Goal: Task Accomplishment & Management: Use online tool/utility

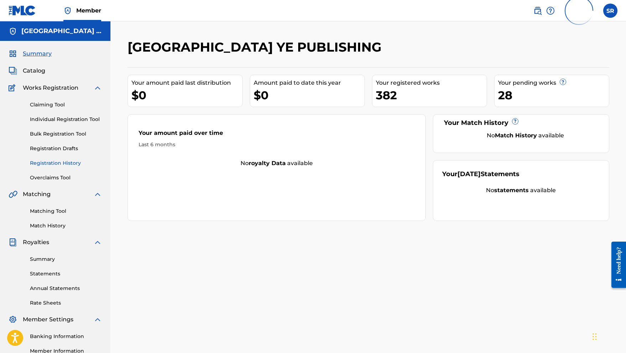
click at [66, 165] on link "Registration History" at bounding box center [66, 163] width 72 height 7
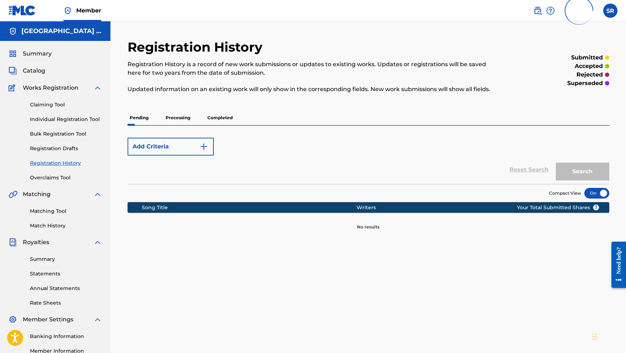
scroll to position [6, 0]
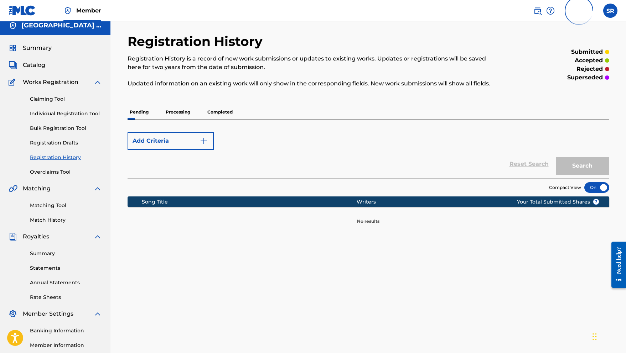
click at [177, 112] on p "Processing" at bounding box center [177, 112] width 29 height 15
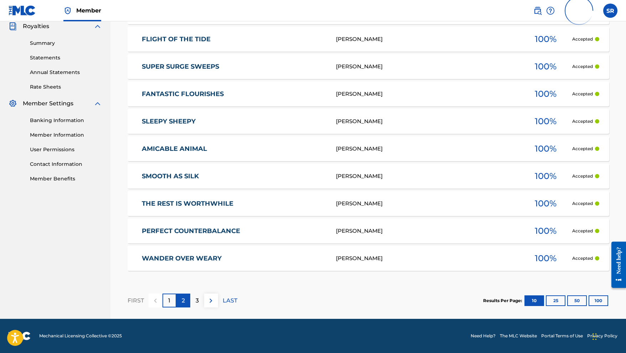
click at [180, 302] on div "2" at bounding box center [183, 301] width 14 height 14
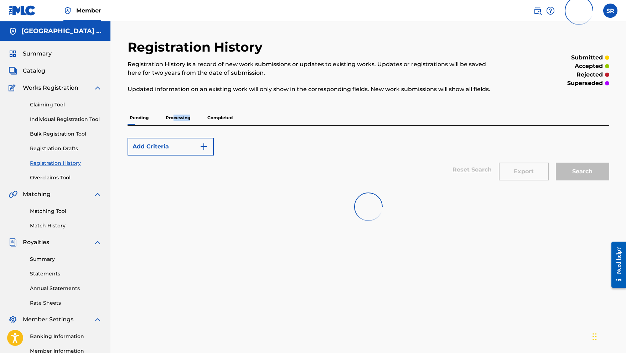
click at [174, 120] on p "Processing" at bounding box center [177, 117] width 29 height 15
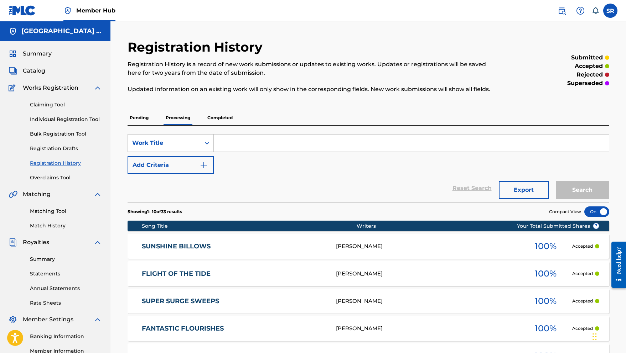
click at [222, 122] on p "Completed" at bounding box center [220, 117] width 30 height 15
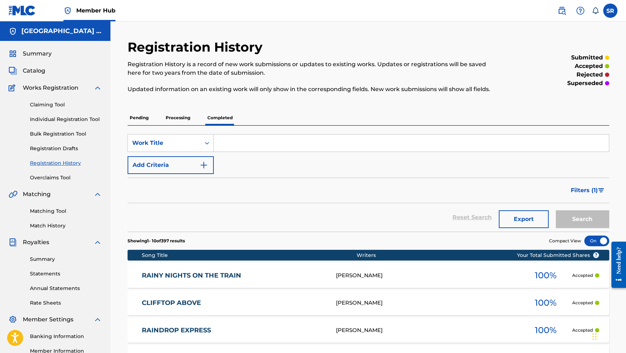
click at [173, 118] on p "Processing" at bounding box center [177, 117] width 29 height 15
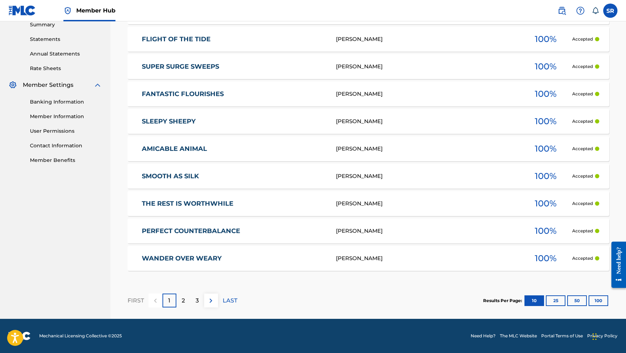
scroll to position [235, 0]
click at [185, 300] on div "2" at bounding box center [183, 301] width 14 height 14
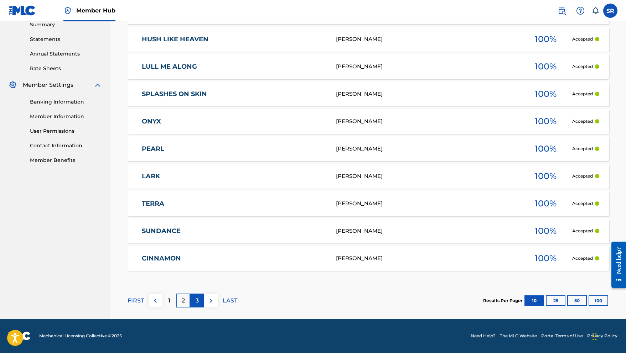
click at [195, 297] on p "3" at bounding box center [196, 301] width 3 height 9
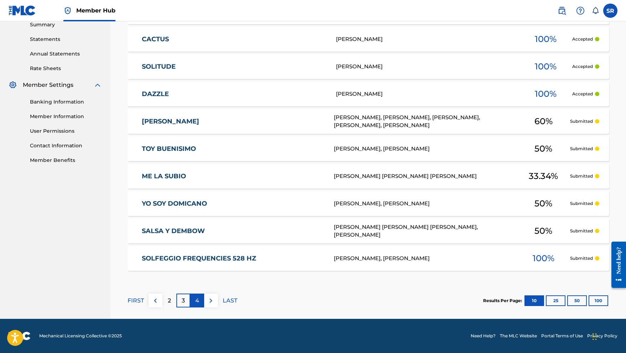
click at [195, 302] on p "4" at bounding box center [197, 301] width 4 height 9
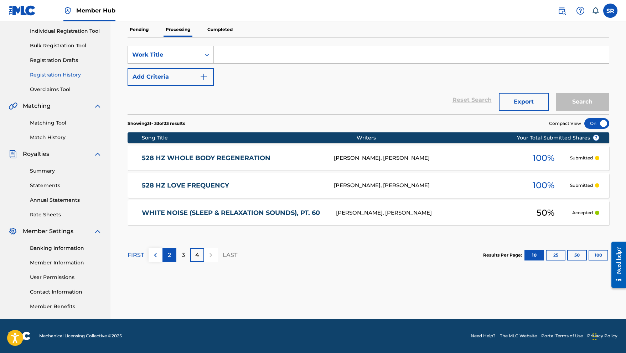
click at [170, 257] on p "2" at bounding box center [169, 255] width 3 height 9
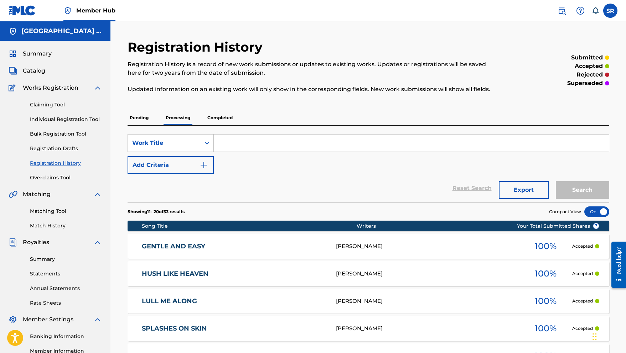
scroll to position [0, 0]
click at [141, 118] on p "Pending" at bounding box center [138, 117] width 23 height 15
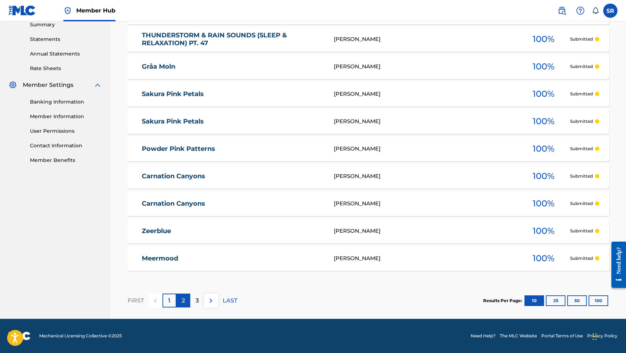
click at [184, 304] on p "2" at bounding box center [183, 301] width 3 height 9
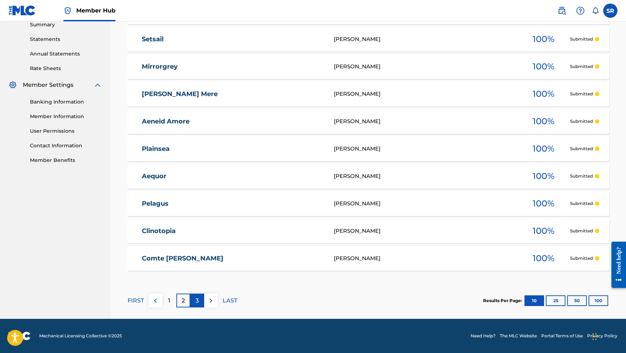
click at [195, 299] on p "3" at bounding box center [196, 301] width 3 height 9
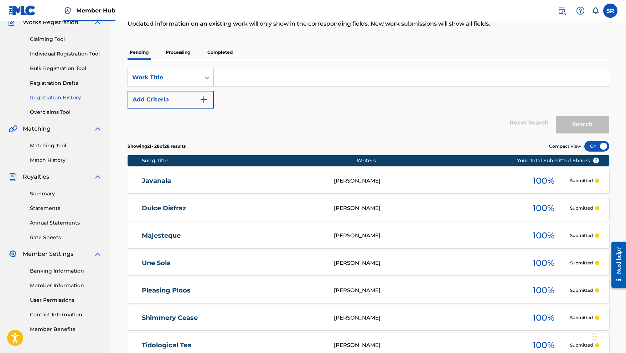
scroll to position [86, 0]
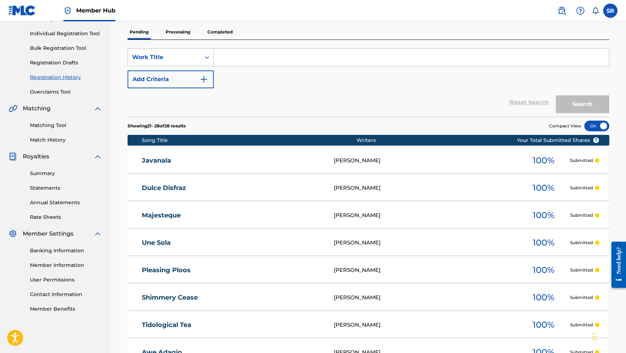
click at [180, 30] on p "Processing" at bounding box center [177, 32] width 29 height 15
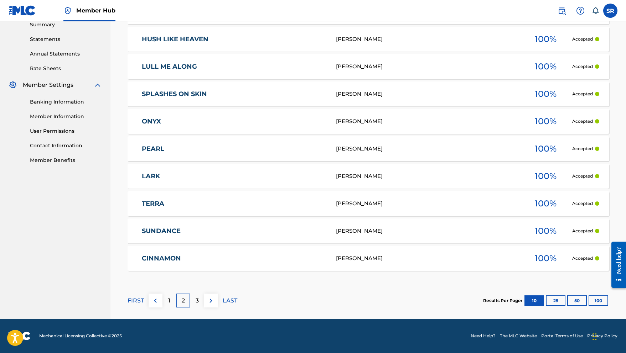
scroll to position [235, 0]
click at [170, 300] on p "1" at bounding box center [169, 301] width 2 height 9
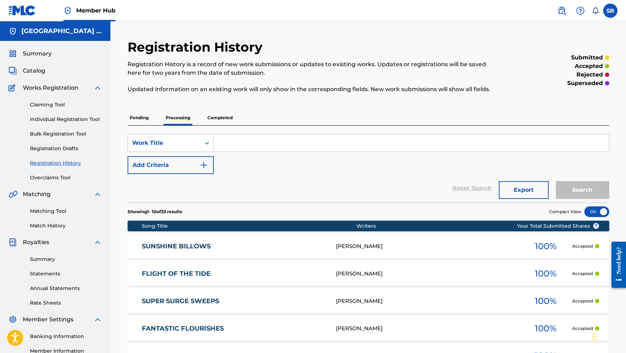
scroll to position [1, 0]
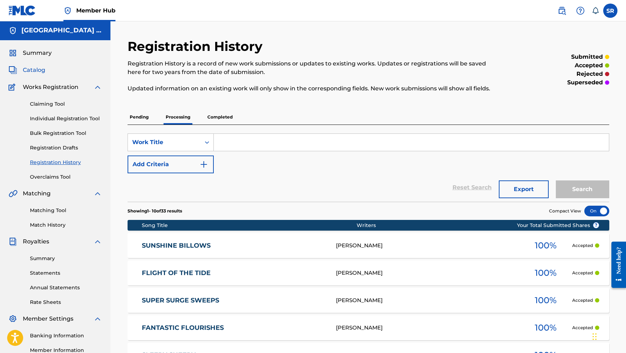
click at [37, 66] on span "Catalog" at bounding box center [34, 70] width 22 height 9
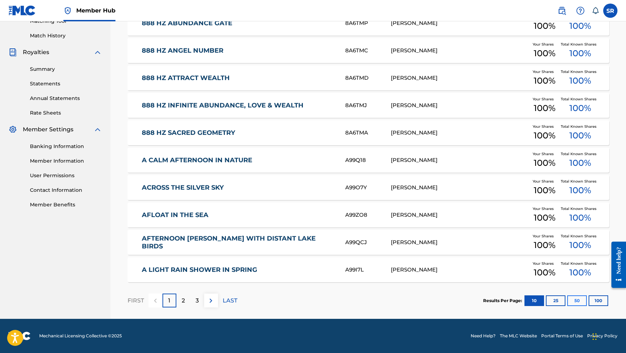
click at [573, 299] on button "50" at bounding box center [577, 301] width 20 height 11
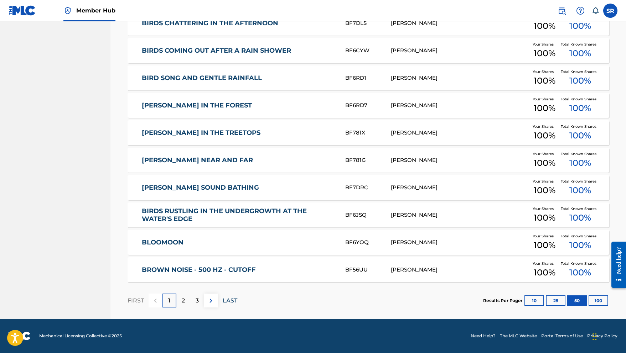
click at [231, 304] on p "LAST" at bounding box center [230, 301] width 15 height 9
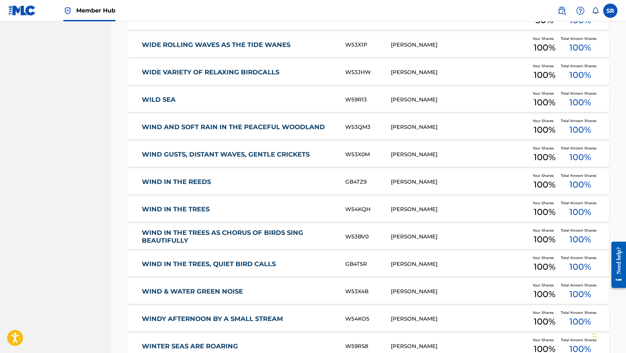
scroll to position [570, 0]
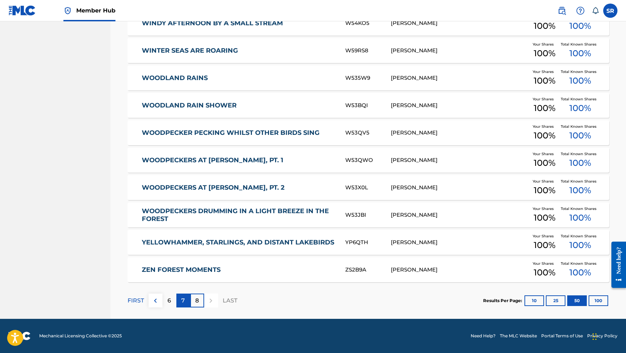
click at [182, 302] on p "7" at bounding box center [183, 301] width 4 height 9
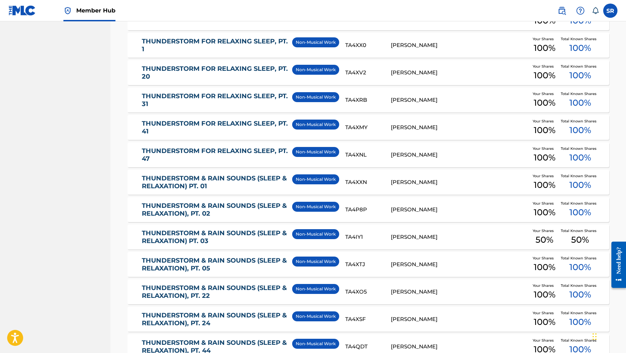
scroll to position [1046, 0]
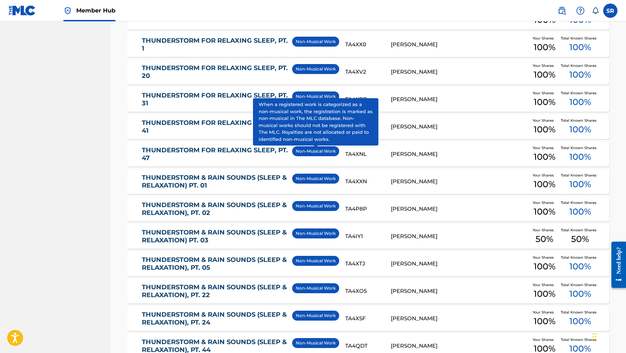
click at [315, 152] on p "Non-Musical Work" at bounding box center [316, 151] width 40 height 6
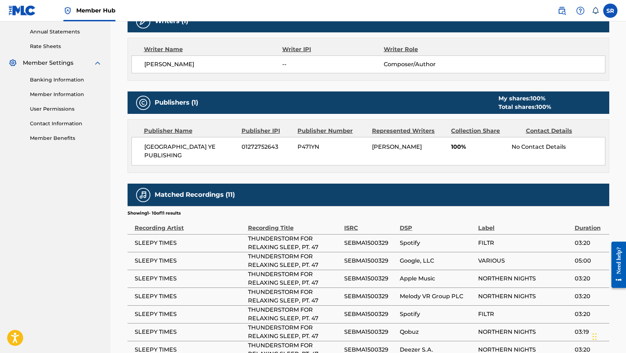
scroll to position [255, 0]
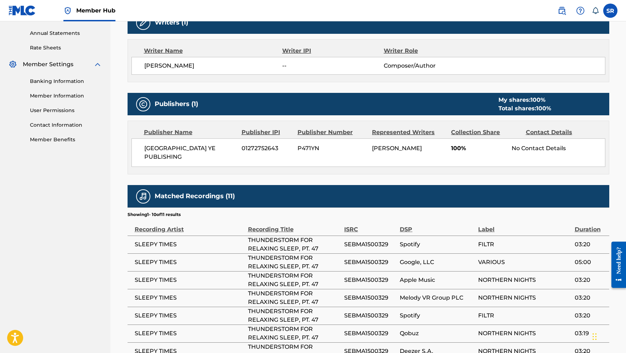
click at [540, 146] on div "No Contact Details" at bounding box center [557, 148] width 93 height 9
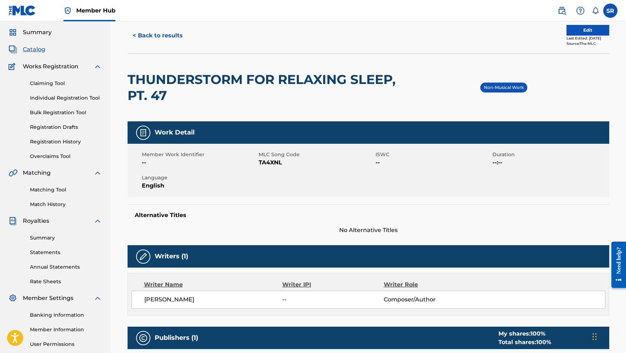
scroll to position [8, 0]
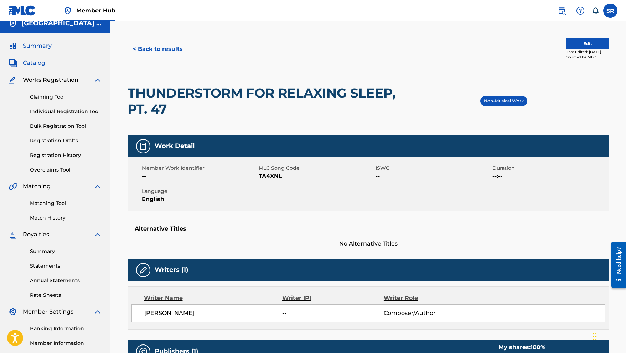
click at [33, 46] on span "Summary" at bounding box center [37, 46] width 29 height 9
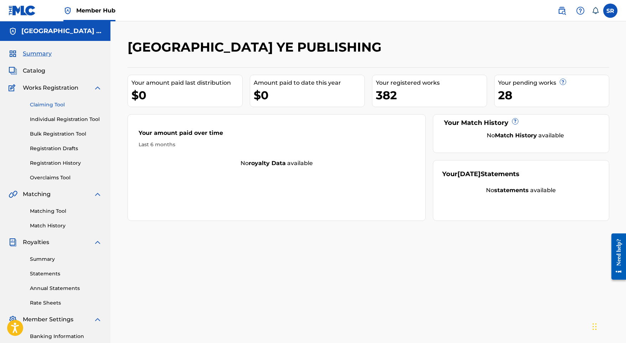
click at [43, 101] on link "Claiming Tool" at bounding box center [66, 104] width 72 height 7
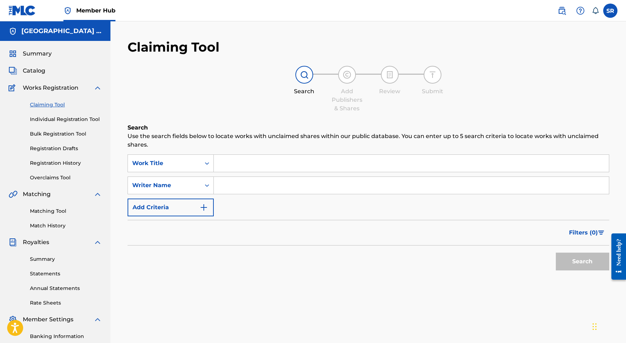
click at [217, 158] on input "Search Form" at bounding box center [411, 163] width 395 height 17
paste input "Mi Tierra"
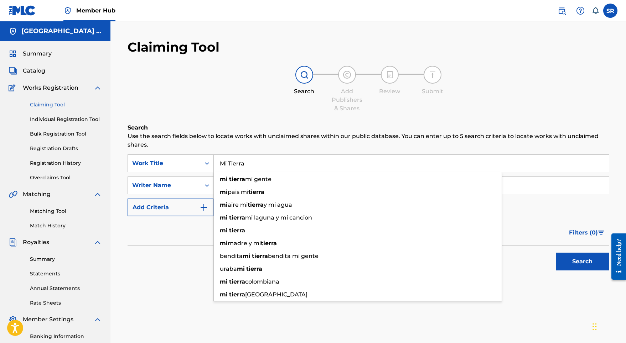
type input "Mi Tierra"
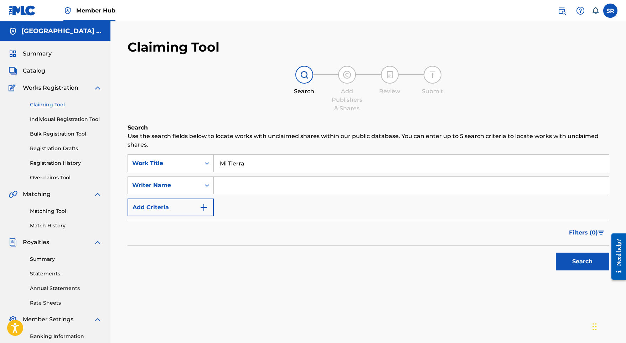
click at [546, 259] on div "Search" at bounding box center [367, 260] width 481 height 28
click at [565, 259] on button "Search" at bounding box center [582, 262] width 53 height 18
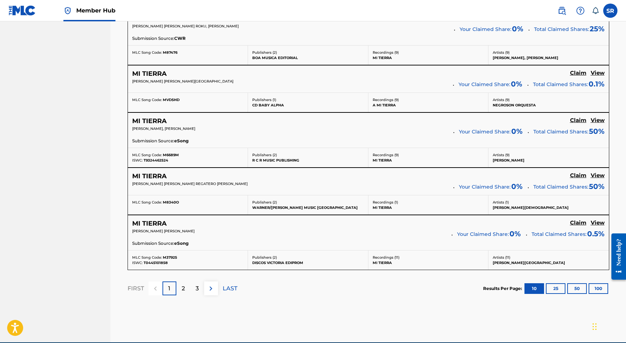
scroll to position [554, 0]
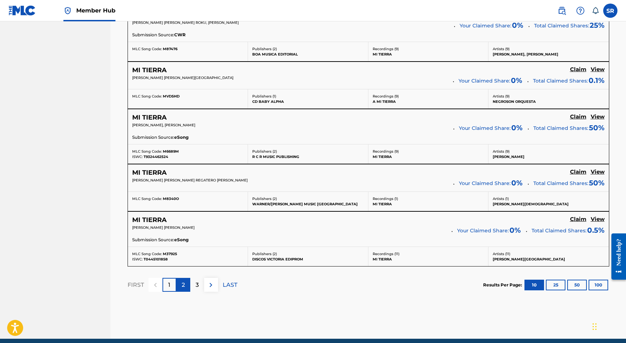
click at [185, 282] on div "2" at bounding box center [183, 285] width 14 height 14
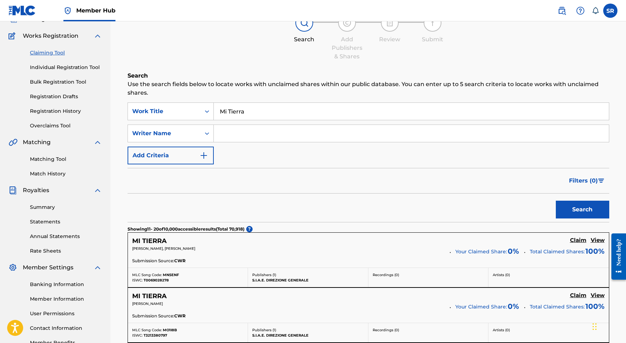
scroll to position [15, 0]
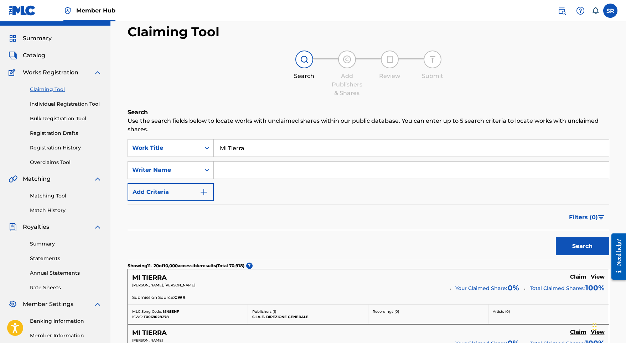
click at [235, 160] on div "SearchWithCriteriafb5ab863-ba9f-404d-b96e-d19e3fcd9744 Work Title Mi Tierra Sea…" at bounding box center [367, 170] width 481 height 62
click at [233, 165] on input "Search Form" at bounding box center [411, 170] width 395 height 17
paste input "August Aguero Dasca"
click at [579, 241] on button "Search" at bounding box center [582, 247] width 53 height 18
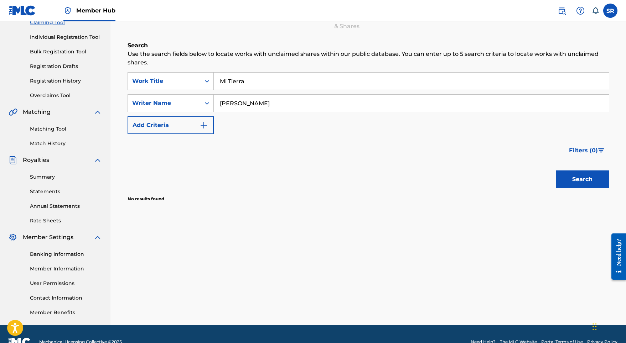
scroll to position [90, 0]
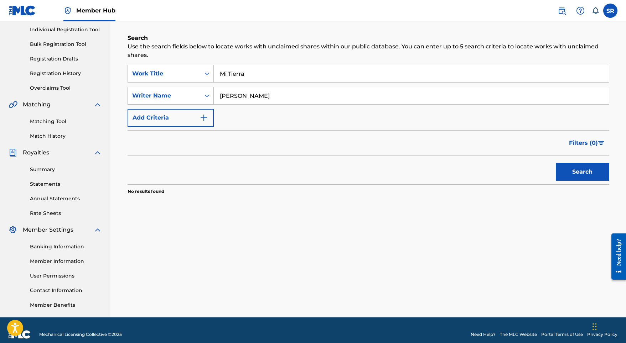
drag, startPoint x: 288, startPoint y: 99, endPoint x: 180, endPoint y: 99, distance: 108.6
click at [180, 99] on div "SearchWithCriteria39240f88-4556-481d-9387-29537640a31c Writer Name August Aguer…" at bounding box center [367, 96] width 481 height 18
paste input "German Luis Bueno Brasero"
click at [581, 177] on button "Search" at bounding box center [582, 172] width 53 height 18
drag, startPoint x: 308, startPoint y: 93, endPoint x: 207, endPoint y: 93, distance: 101.8
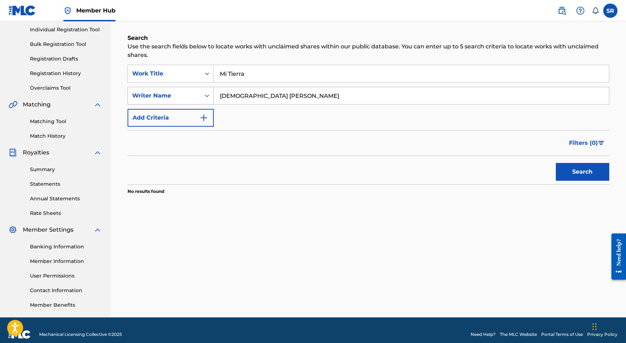
click at [207, 93] on div "SearchWithCriteria39240f88-4556-481d-9387-29537640a31c Writer Name German Luis …" at bounding box center [367, 96] width 481 height 18
paste input "Alfredo D Sisa"
click at [593, 174] on button "Search" at bounding box center [582, 172] width 53 height 18
drag, startPoint x: 272, startPoint y: 95, endPoint x: 204, endPoint y: 86, distance: 68.3
click at [204, 86] on div "SearchWithCriteriafb5ab863-ba9f-404d-b96e-d19e3fcd9744 Work Title Mi Tierra Sea…" at bounding box center [367, 96] width 481 height 62
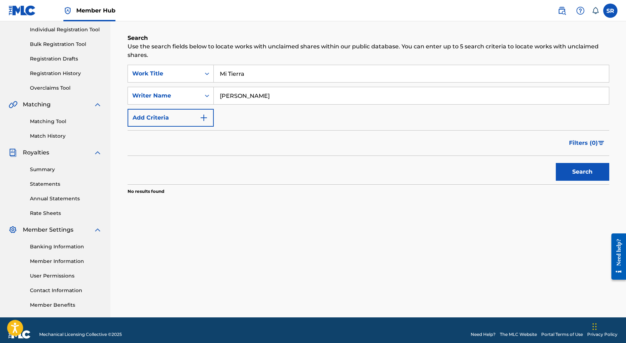
paste input "LGUERO ALGUERO AUGUSTO"
type input "ALGUERO ALGUERO AUGUSTO"
click at [600, 177] on button "Search" at bounding box center [582, 172] width 53 height 18
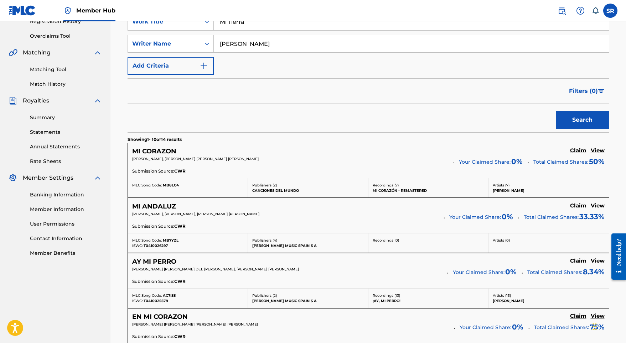
scroll to position [144, 0]
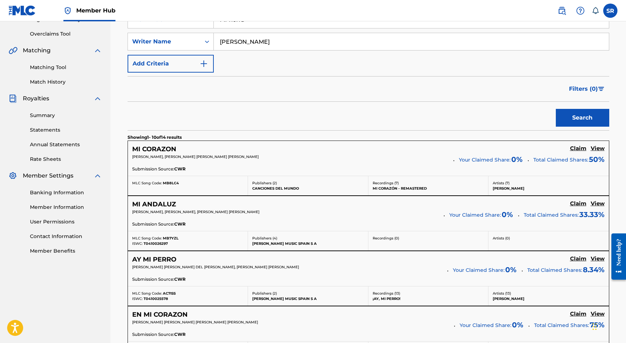
click at [177, 156] on span "AUGUSTO ALGUERO DASCA, ANTONIO GUIJARRO CAMPOY, AUGUSTO ALGUERO ALGUERO" at bounding box center [195, 157] width 126 height 5
click at [168, 153] on div "MI CORAZON Claim View AUGUSTO ALGUERO DASCA, ANTONIO GUIJARRO CAMPOY, AUGUSTO A…" at bounding box center [368, 158] width 481 height 35
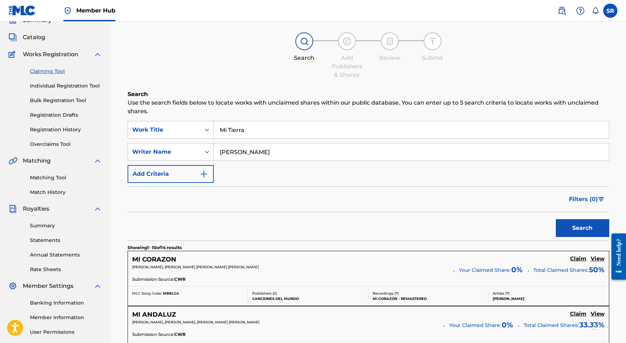
scroll to position [0, 0]
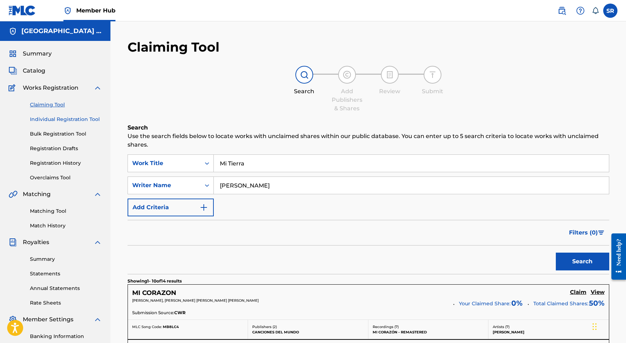
click at [79, 121] on link "Individual Registration Tool" at bounding box center [66, 119] width 72 height 7
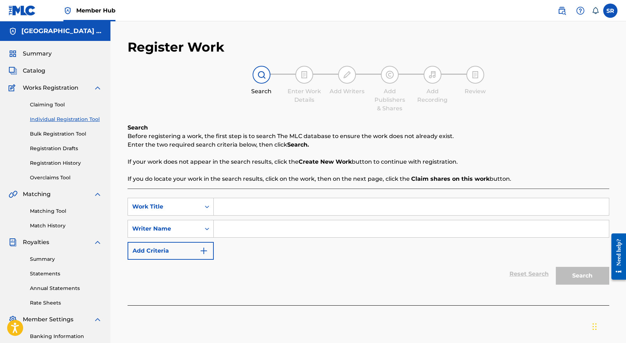
click at [233, 208] on input "Search Form" at bounding box center [411, 206] width 395 height 17
click at [241, 236] on input "Search Form" at bounding box center [411, 228] width 395 height 17
paste input "ALGUERO ALGUERO AUGUSTO"
type input "ALGUERO ALGUERO AUGUSTO"
click at [239, 204] on input "Search Form" at bounding box center [411, 206] width 395 height 17
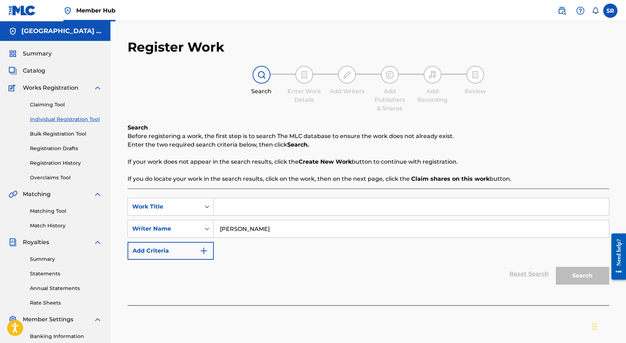
paste input "Mi Tierra"
type input "Mi Tierra"
click at [585, 280] on button "Search" at bounding box center [582, 276] width 53 height 18
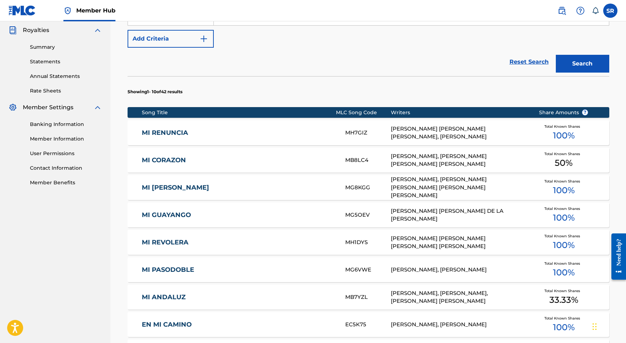
scroll to position [213, 0]
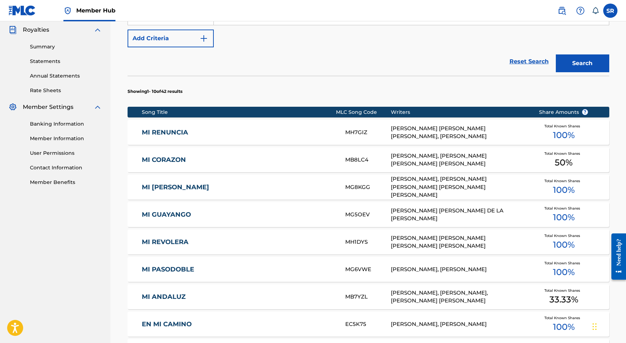
click at [329, 154] on div "MI CORAZON MB8LC4 AUGUSTO ALGUERO DASCA, ANTONIO GUIJARRO CAMPOY, AUGUSTO ALGUE…" at bounding box center [367, 159] width 481 height 25
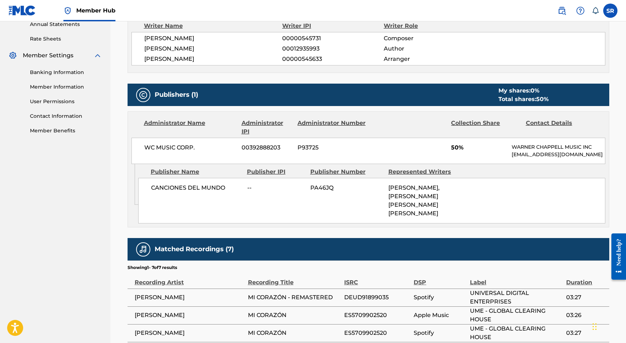
scroll to position [262, 0]
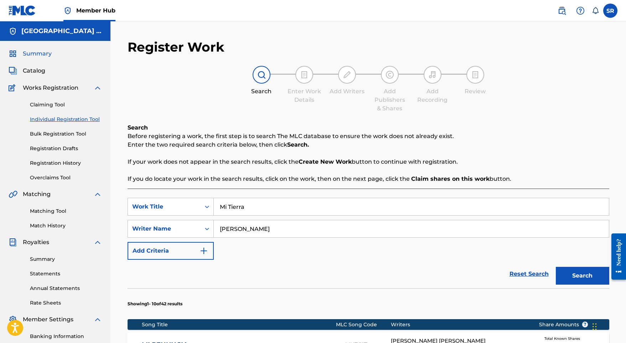
click at [41, 56] on span "Summary" at bounding box center [37, 53] width 29 height 9
